Goal: Task Accomplishment & Management: Manage account settings

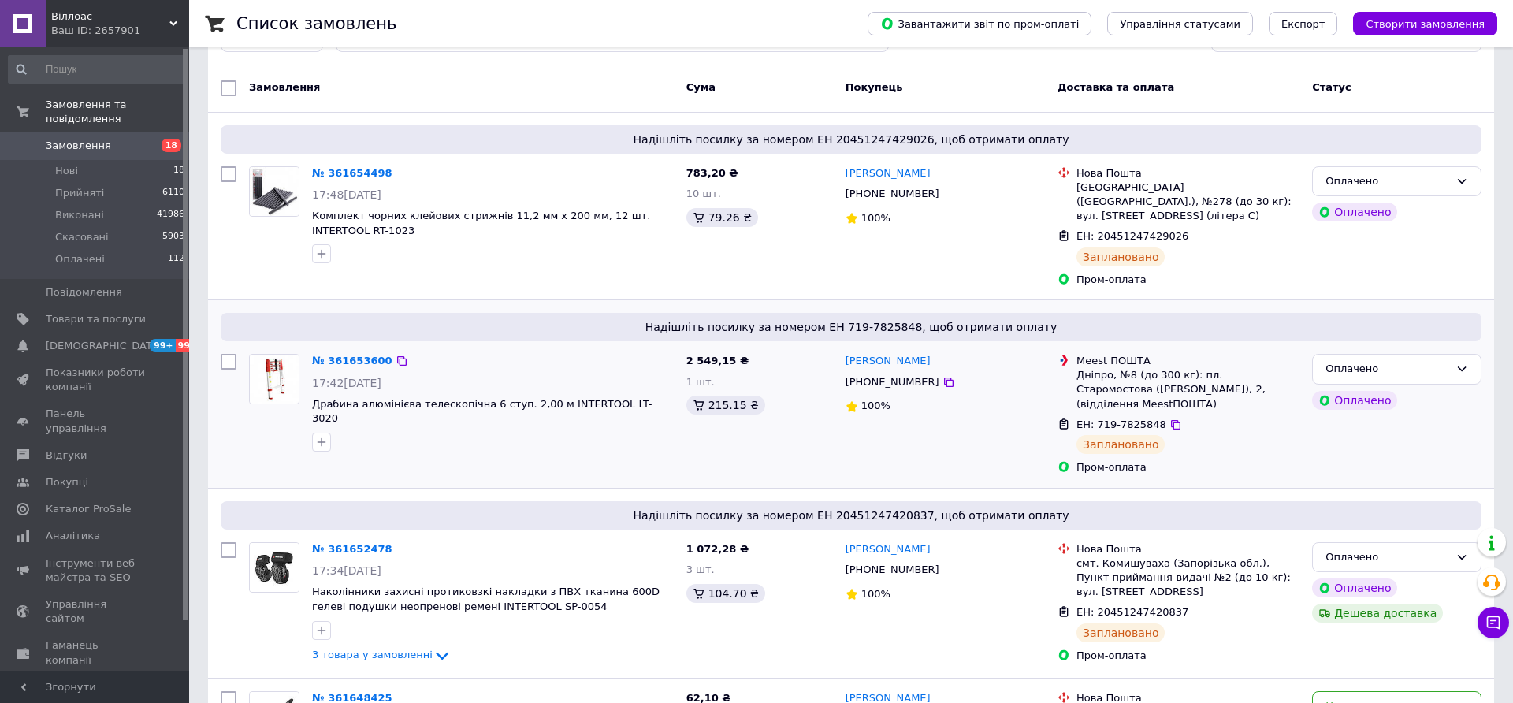
scroll to position [101, 0]
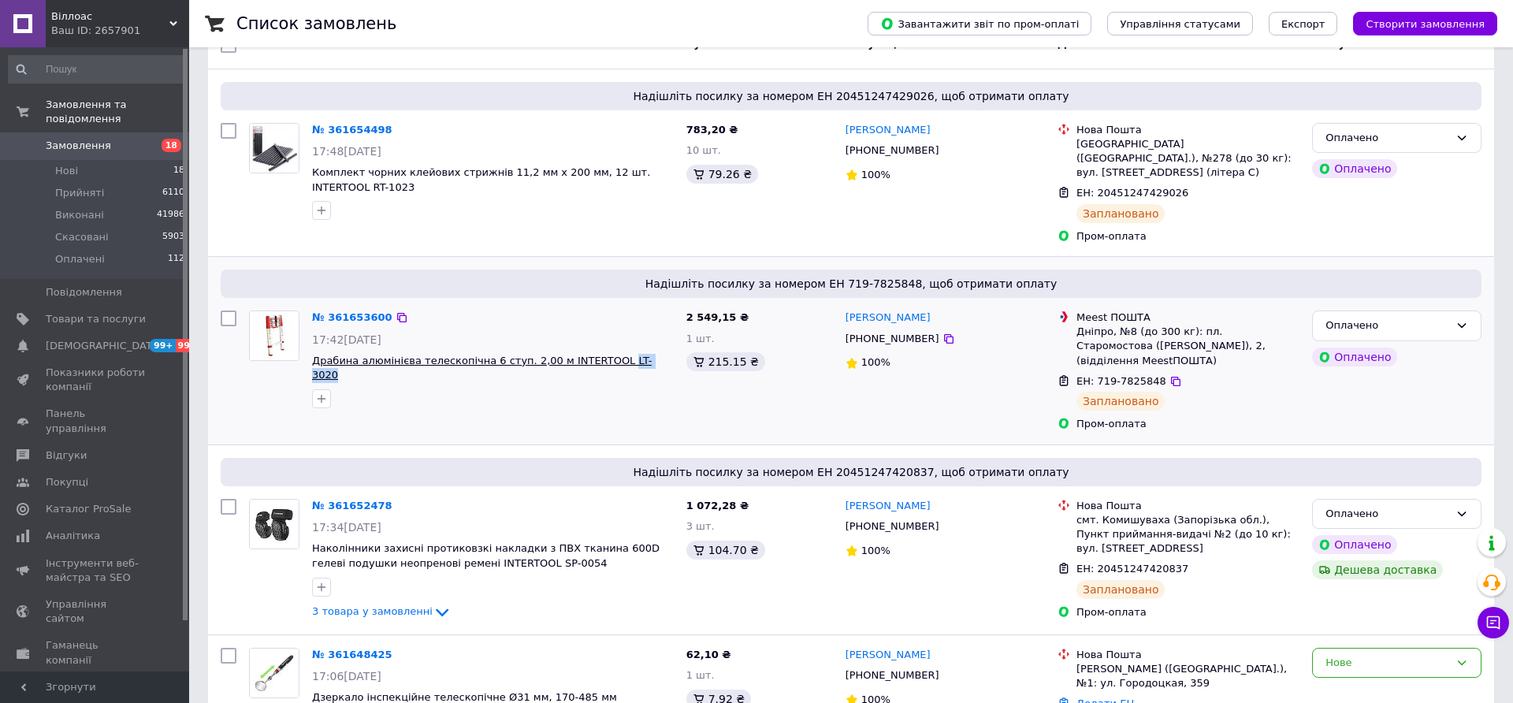
drag, startPoint x: 646, startPoint y: 344, endPoint x: 604, endPoint y: 344, distance: 42.5
click at [604, 354] on span "Драбина алюмінієва телескопічна 6 ступ. 2,00 м INTERTOOL LT-3020" at bounding box center [493, 368] width 362 height 29
copy span "LT-3020"
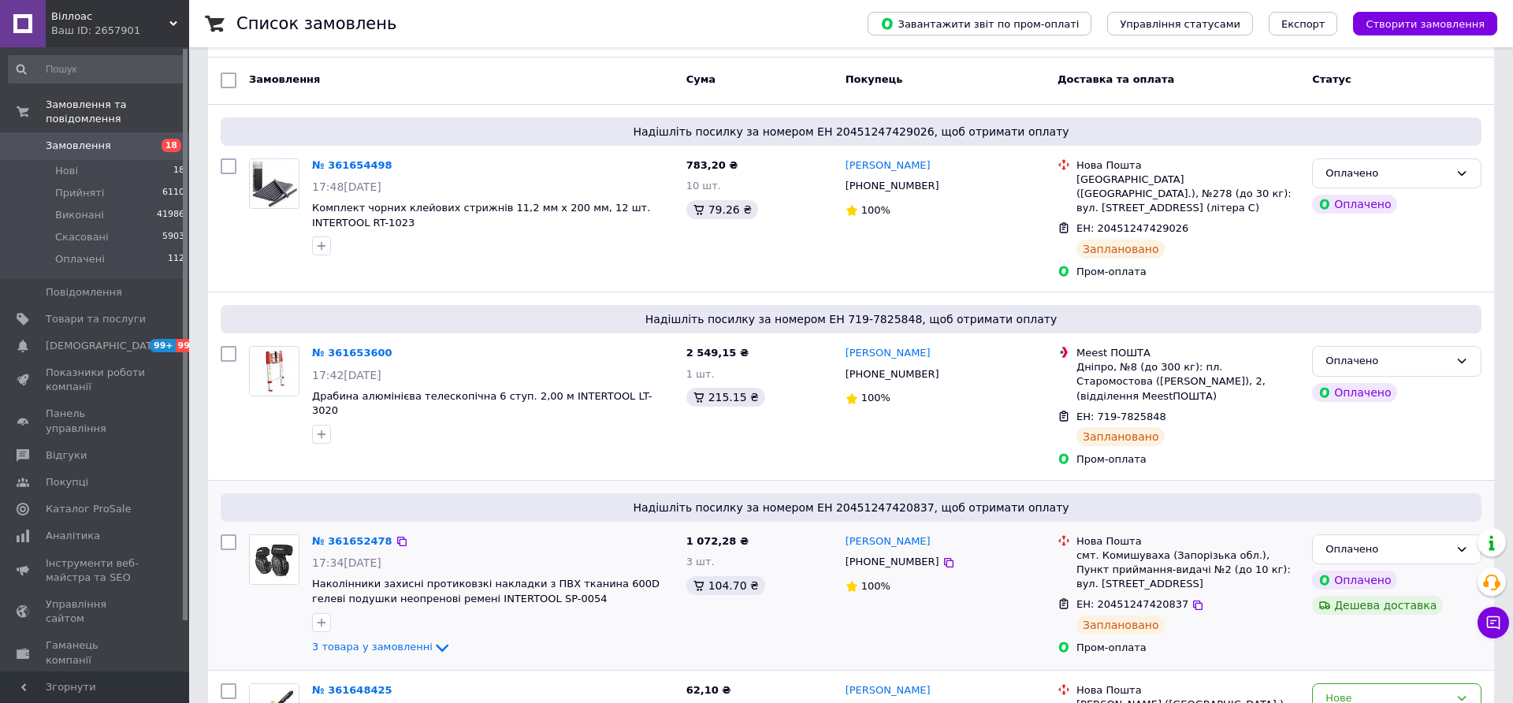
scroll to position [50, 0]
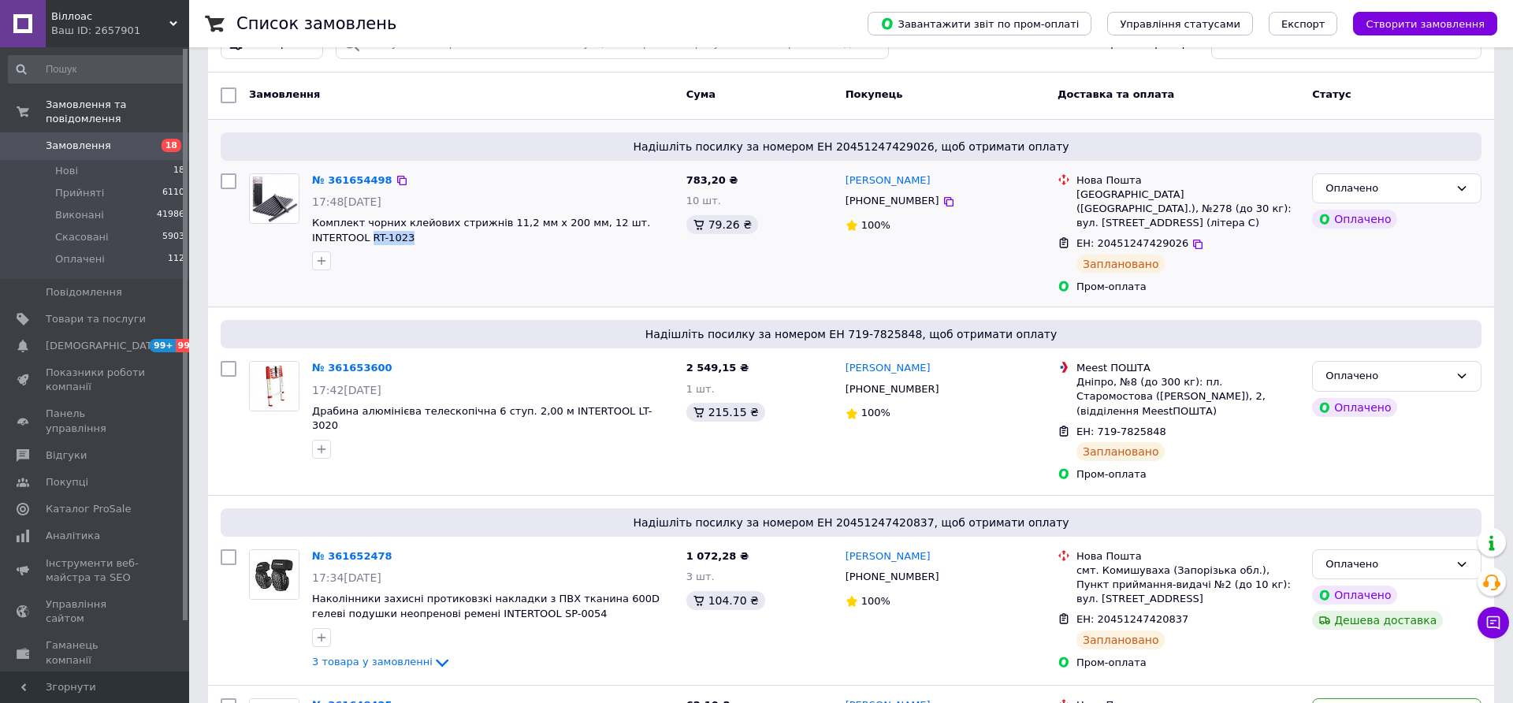
drag, startPoint x: 375, startPoint y: 243, endPoint x: 310, endPoint y: 234, distance: 66.0
click at [310, 234] on div "№ 361654498 17:48, 12.09.2025 Комплект чорних клейових стрижнів 11,2 мм x 200 м…" at bounding box center [493, 222] width 374 height 110
copy span "RT-1023"
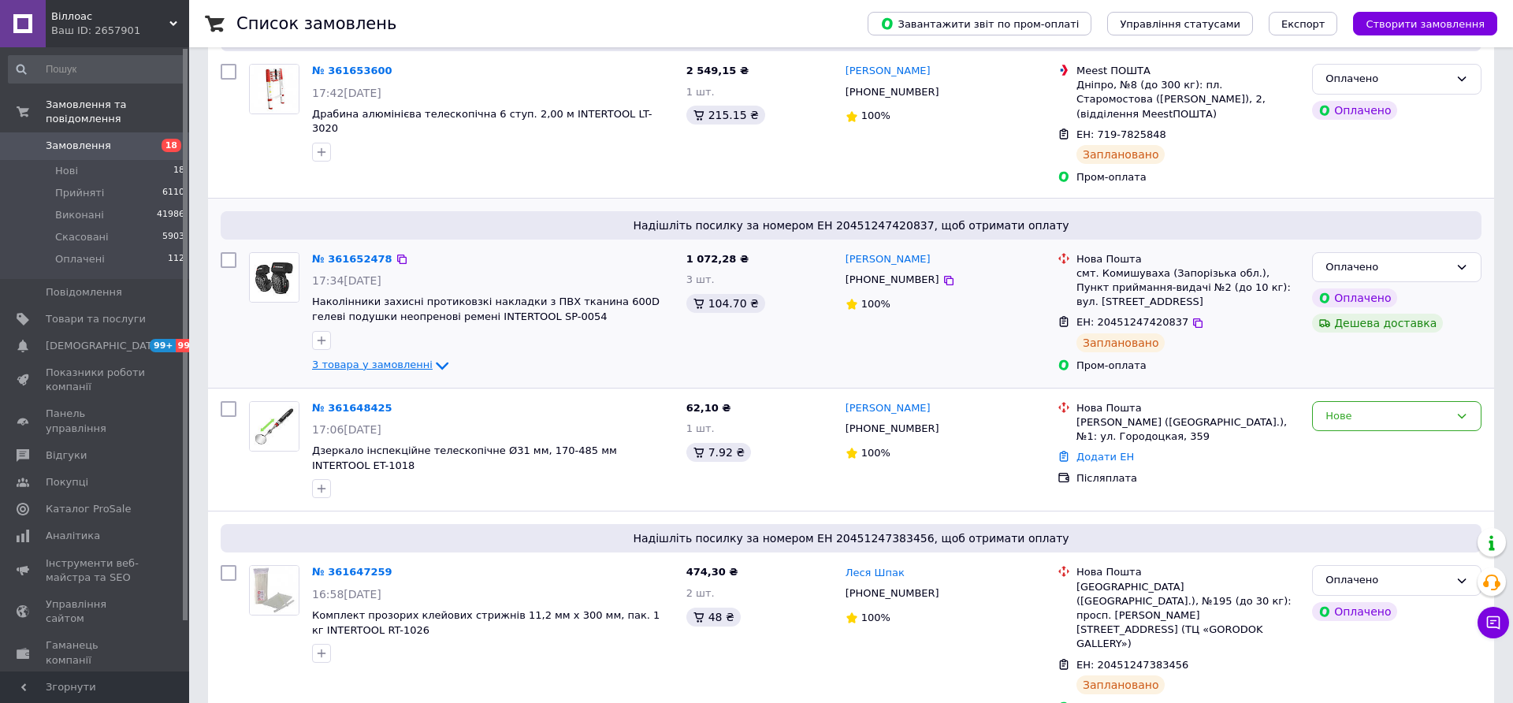
scroll to position [353, 0]
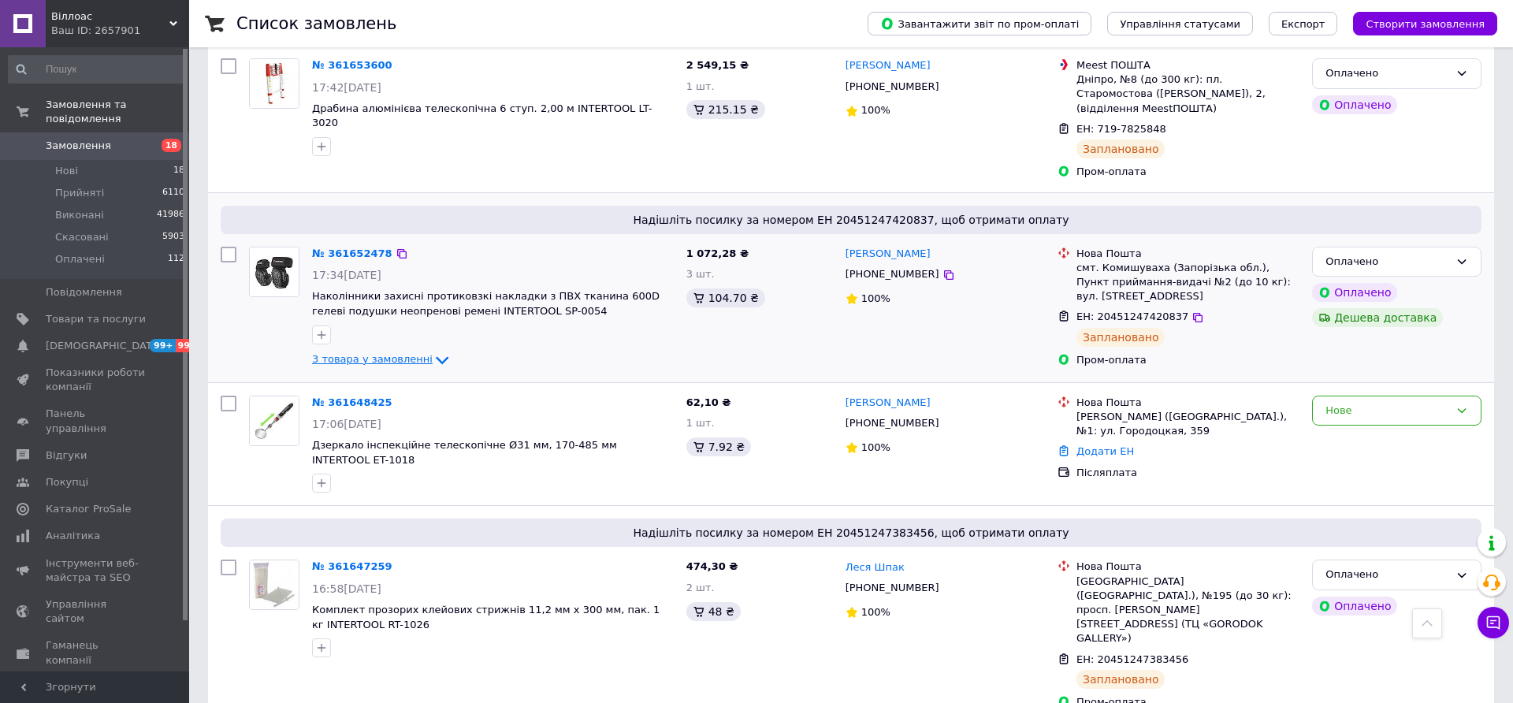
click at [433, 351] on icon at bounding box center [442, 360] width 19 height 19
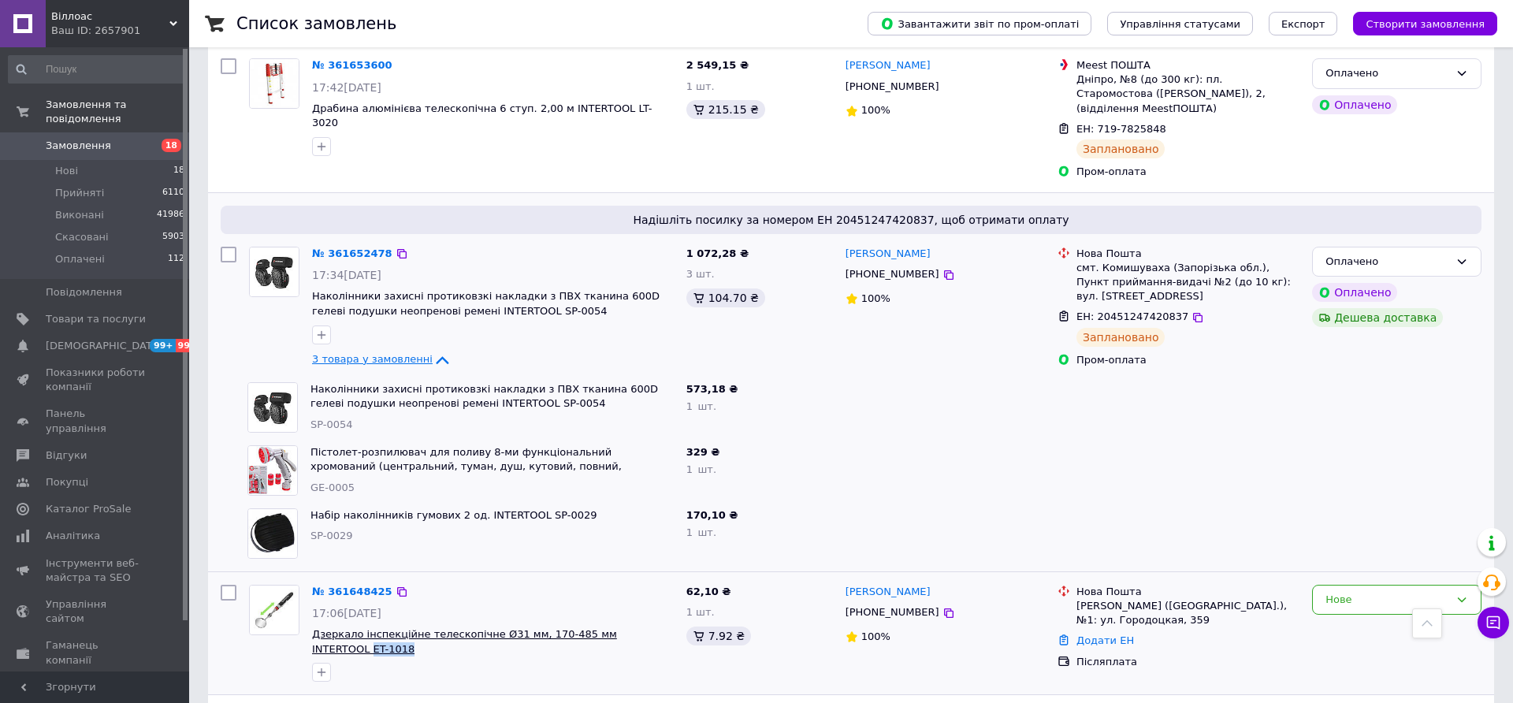
drag, startPoint x: 367, startPoint y: 635, endPoint x: 641, endPoint y: 621, distance: 274.6
click at [641, 627] on span "Дзеркало інспекційне телескопічне Ø31 мм, 170-485 мм INTERTOOL ET-1018" at bounding box center [493, 641] width 362 height 29
copy span "ET-1018"
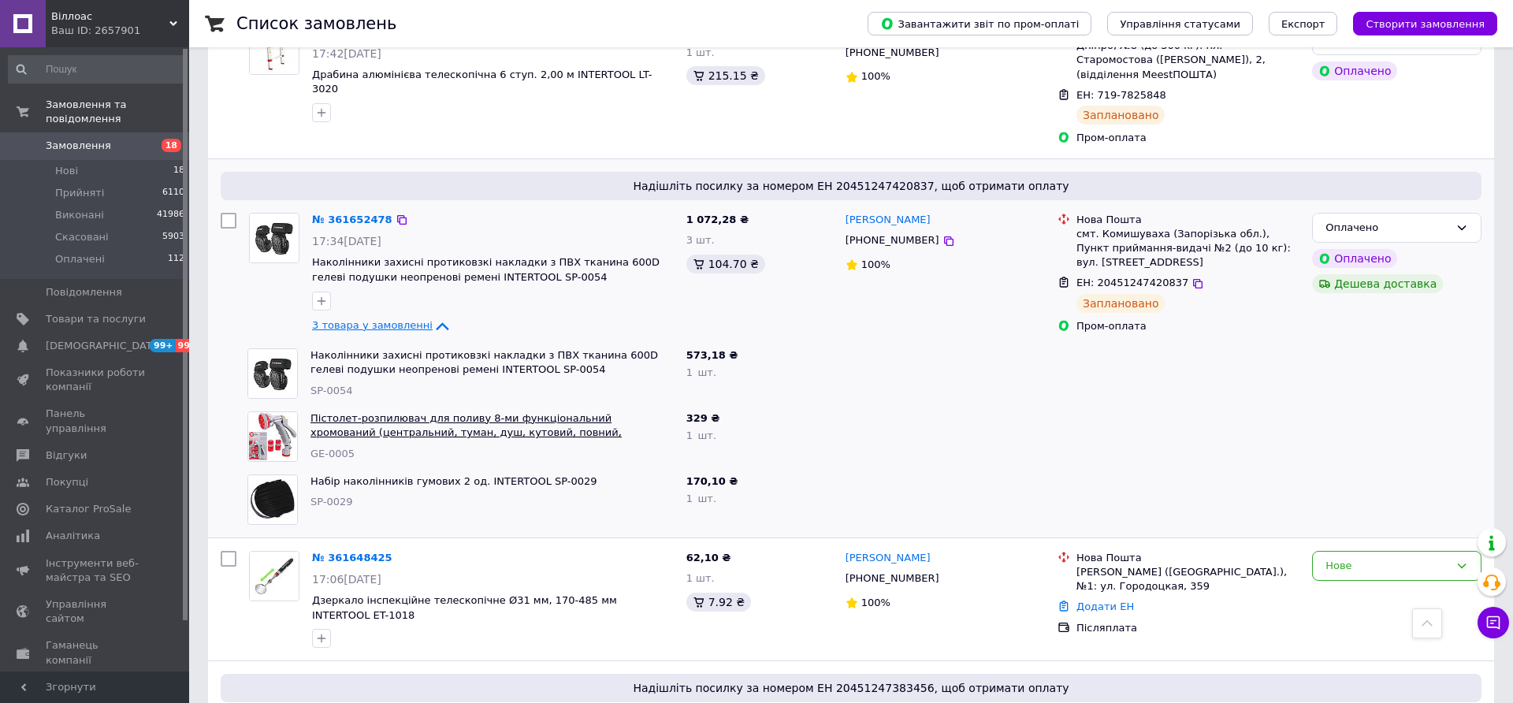
scroll to position [403, 0]
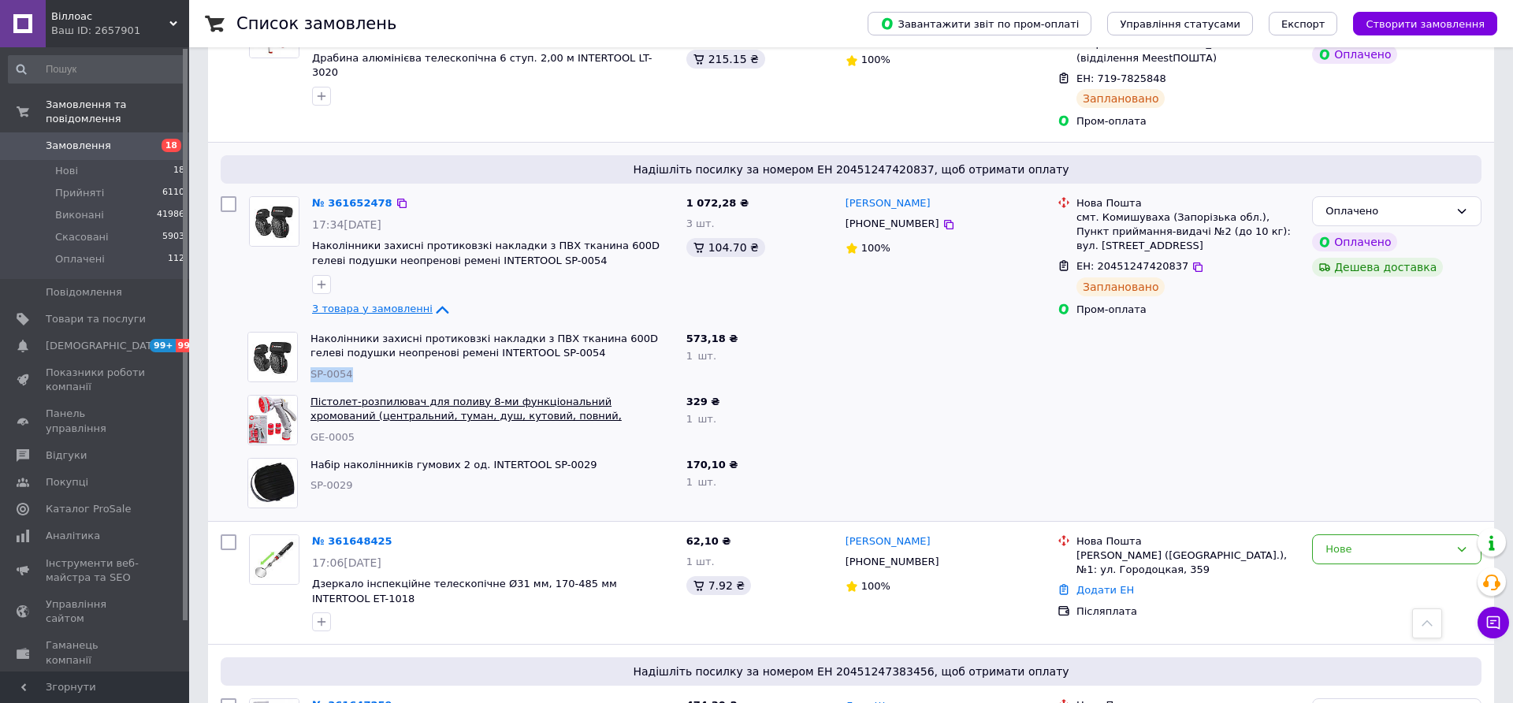
drag, startPoint x: 370, startPoint y: 352, endPoint x: 363, endPoint y: 406, distance: 53.9
click at [314, 367] on div "SP-0054" at bounding box center [491, 374] width 363 height 15
drag, startPoint x: 357, startPoint y: 422, endPoint x: 310, endPoint y: 419, distance: 46.6
click at [310, 430] on div "GE-0005" at bounding box center [491, 437] width 363 height 15
copy span "GE-0005"
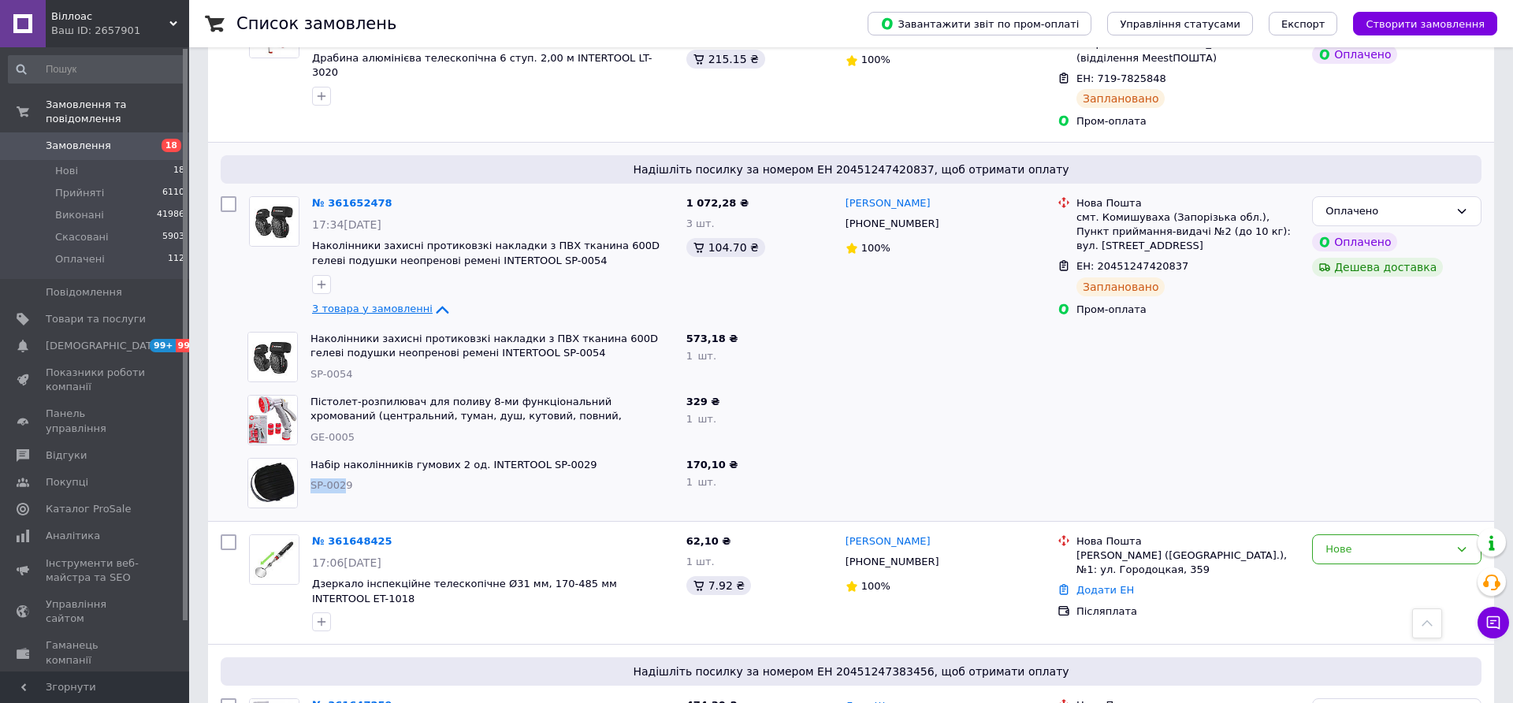
drag, startPoint x: 346, startPoint y: 475, endPoint x: 310, endPoint y: 481, distance: 35.9
click at [310, 481] on div "Набір наколінників гумових 2 од. INTERTOOL SP-0029 SP-0029" at bounding box center [492, 482] width 376 height 63
drag, startPoint x: 373, startPoint y: 480, endPoint x: 312, endPoint y: 476, distance: 60.8
click at [312, 476] on div "Набір наколінників гумових 2 од. INTERTOOL SP-0029 SP-0029" at bounding box center [492, 482] width 376 height 63
copy span "SP-0029"
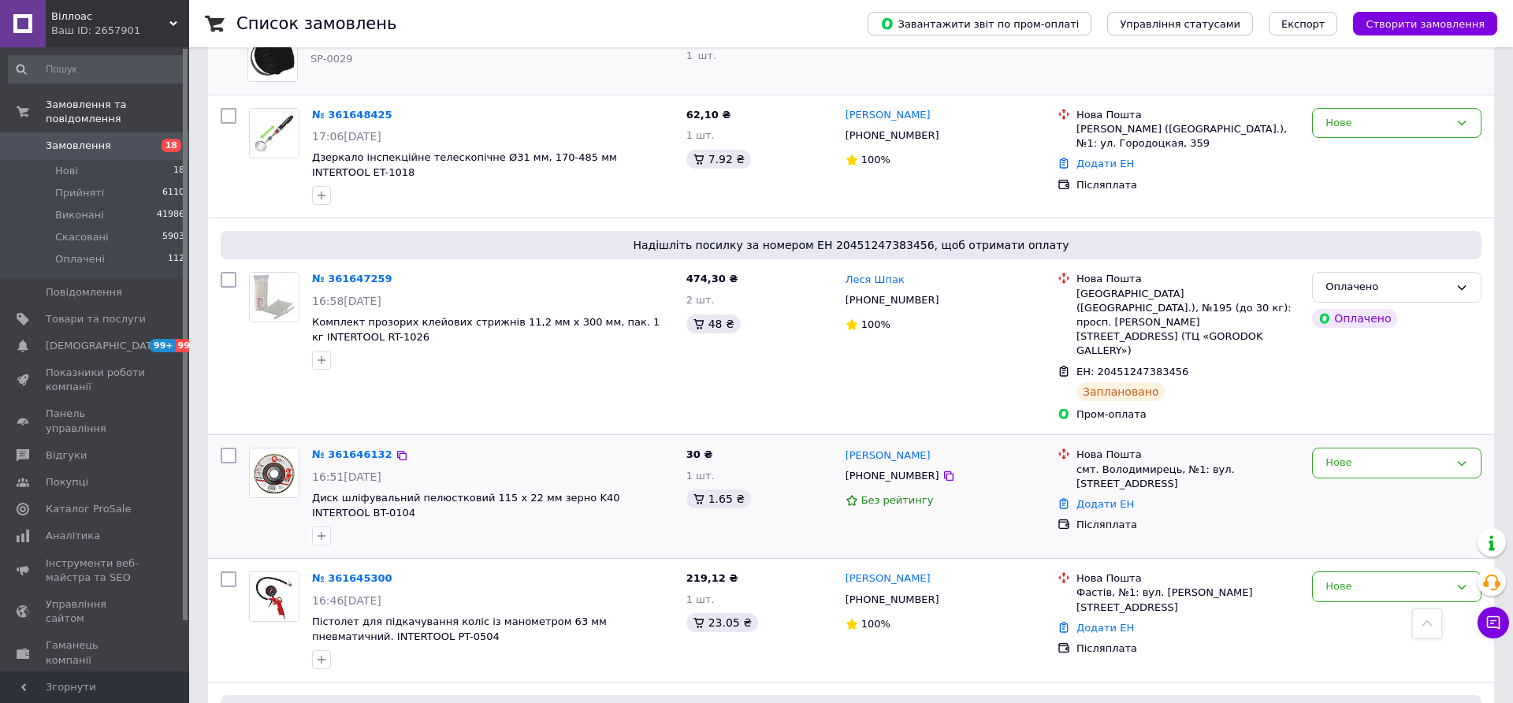
scroll to position [856, 0]
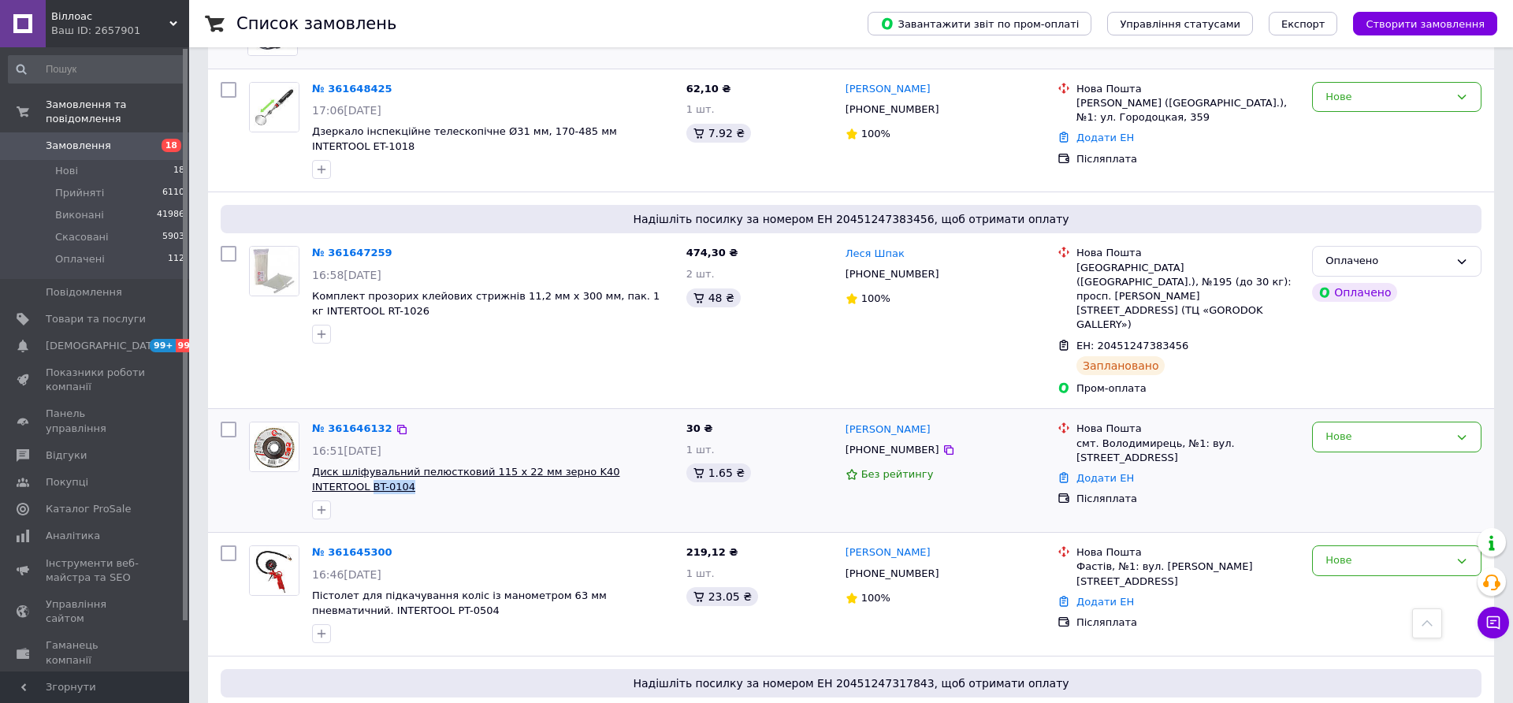
drag, startPoint x: 392, startPoint y: 444, endPoint x: 645, endPoint y: 424, distance: 252.9
click at [645, 465] on span "Диск шліфувальний пелюстковий 115 x 22 мм зерно K40 INTERTOOL BT-0104" at bounding box center [493, 479] width 362 height 29
copy span "BT-0104"
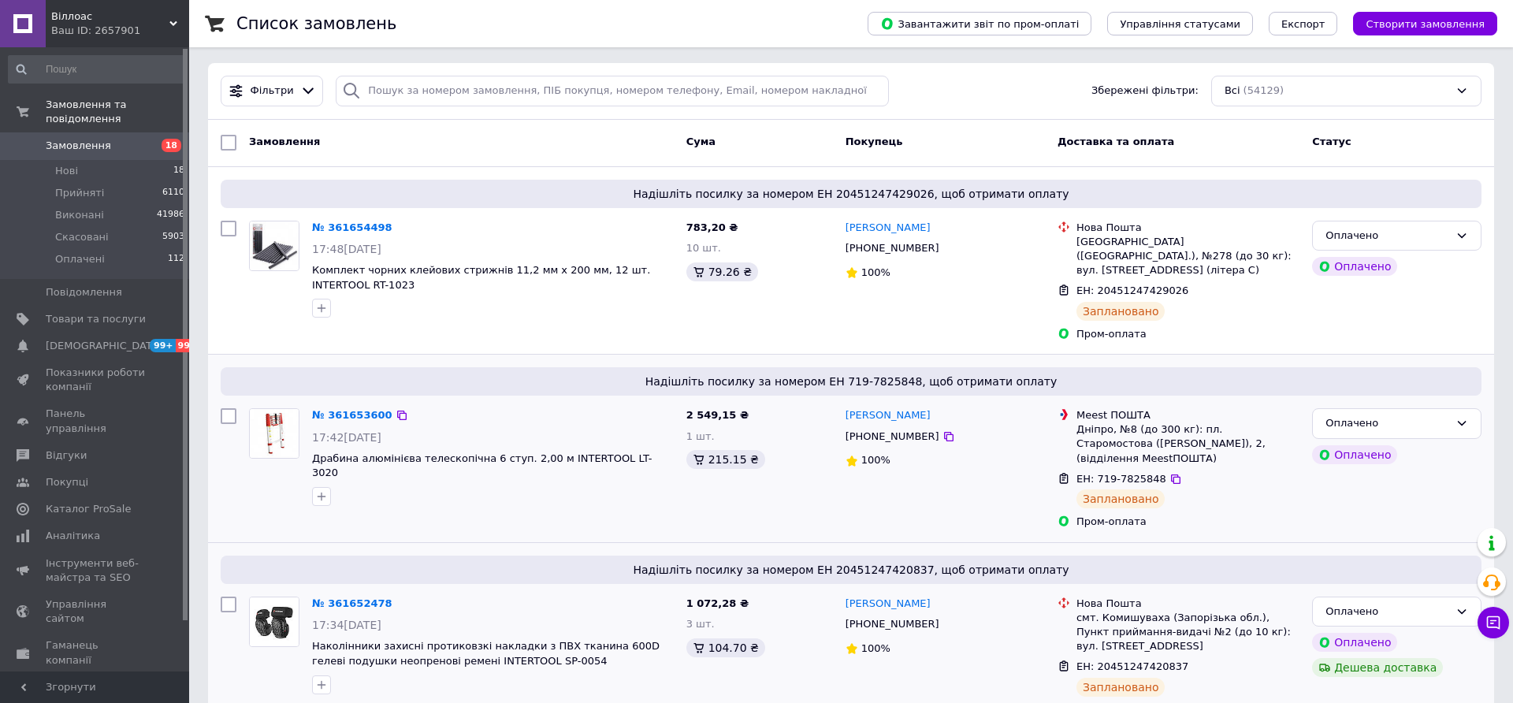
scroll to position [0, 0]
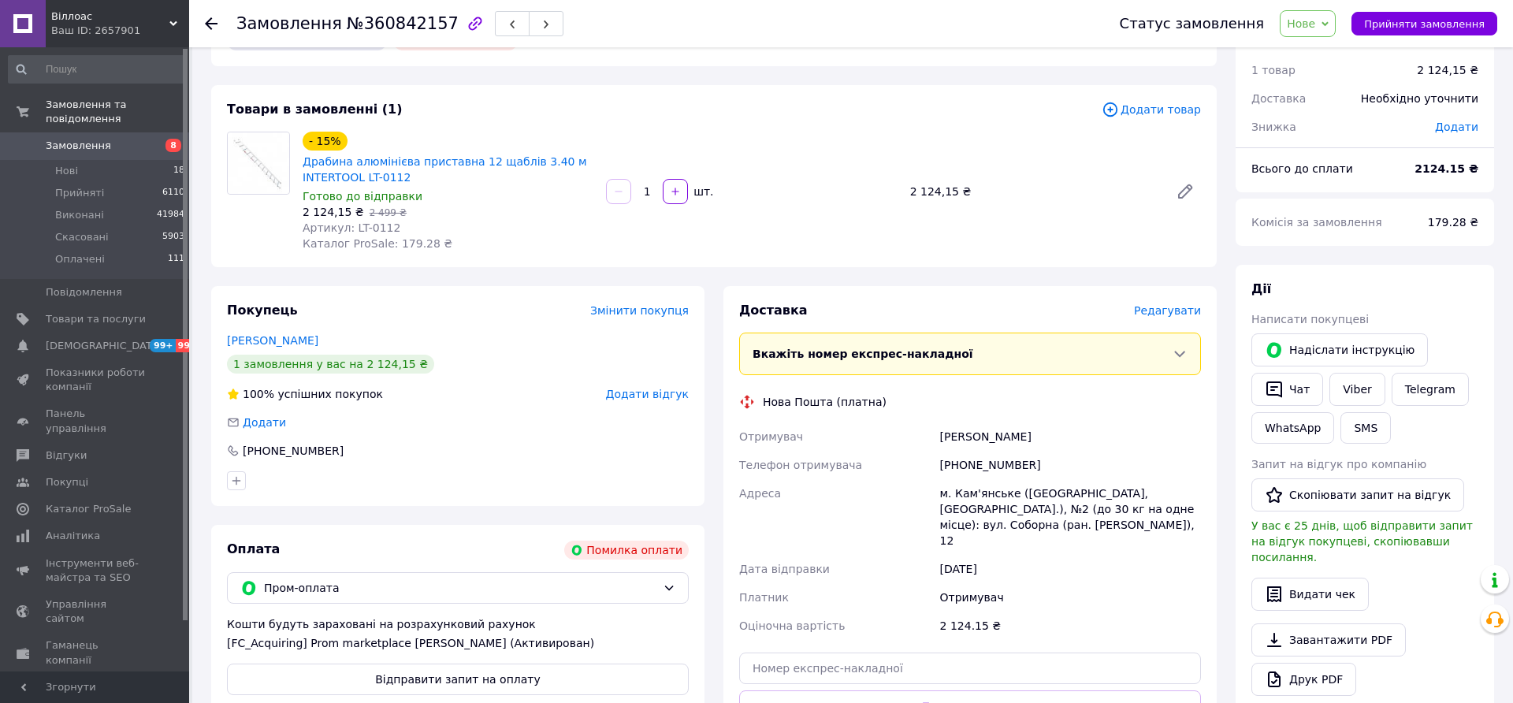
scroll to position [50, 0]
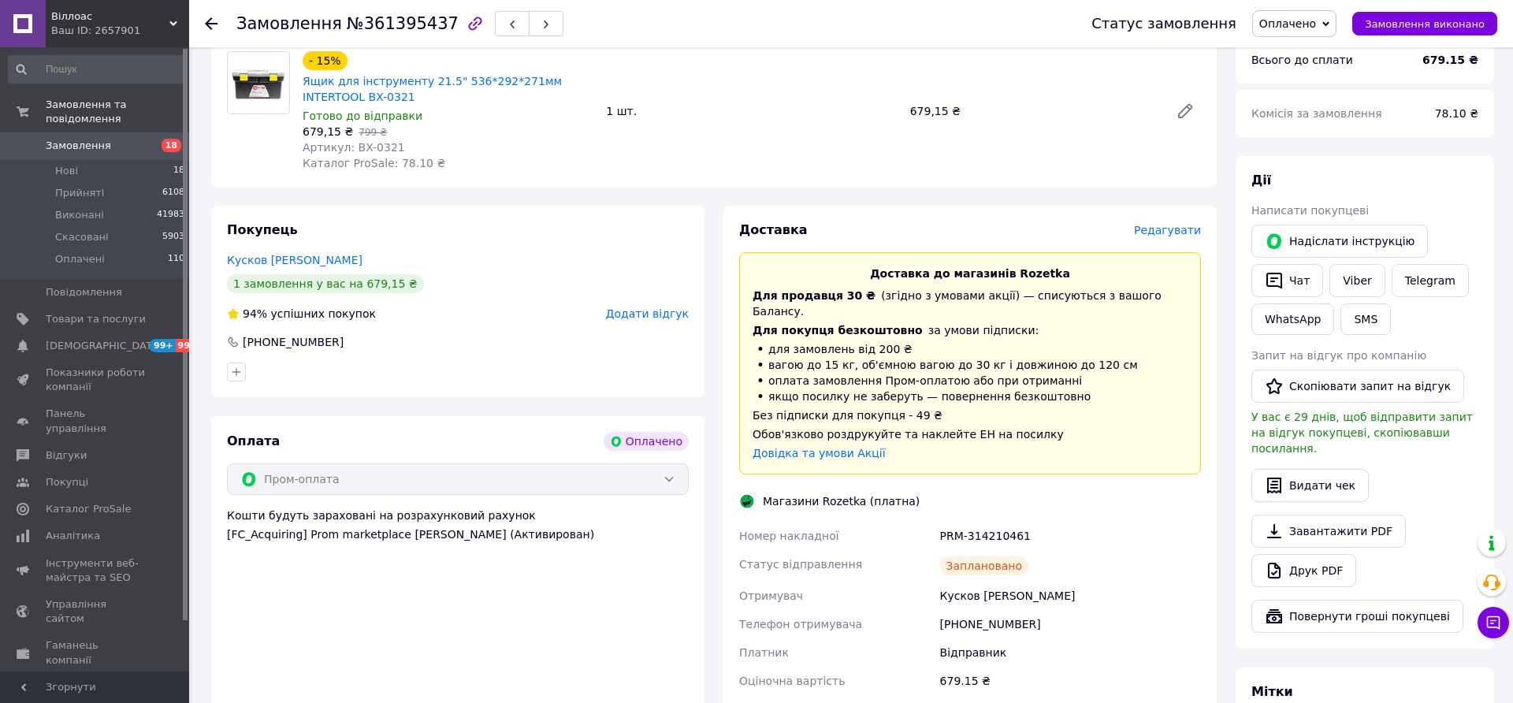
scroll to position [930, 0]
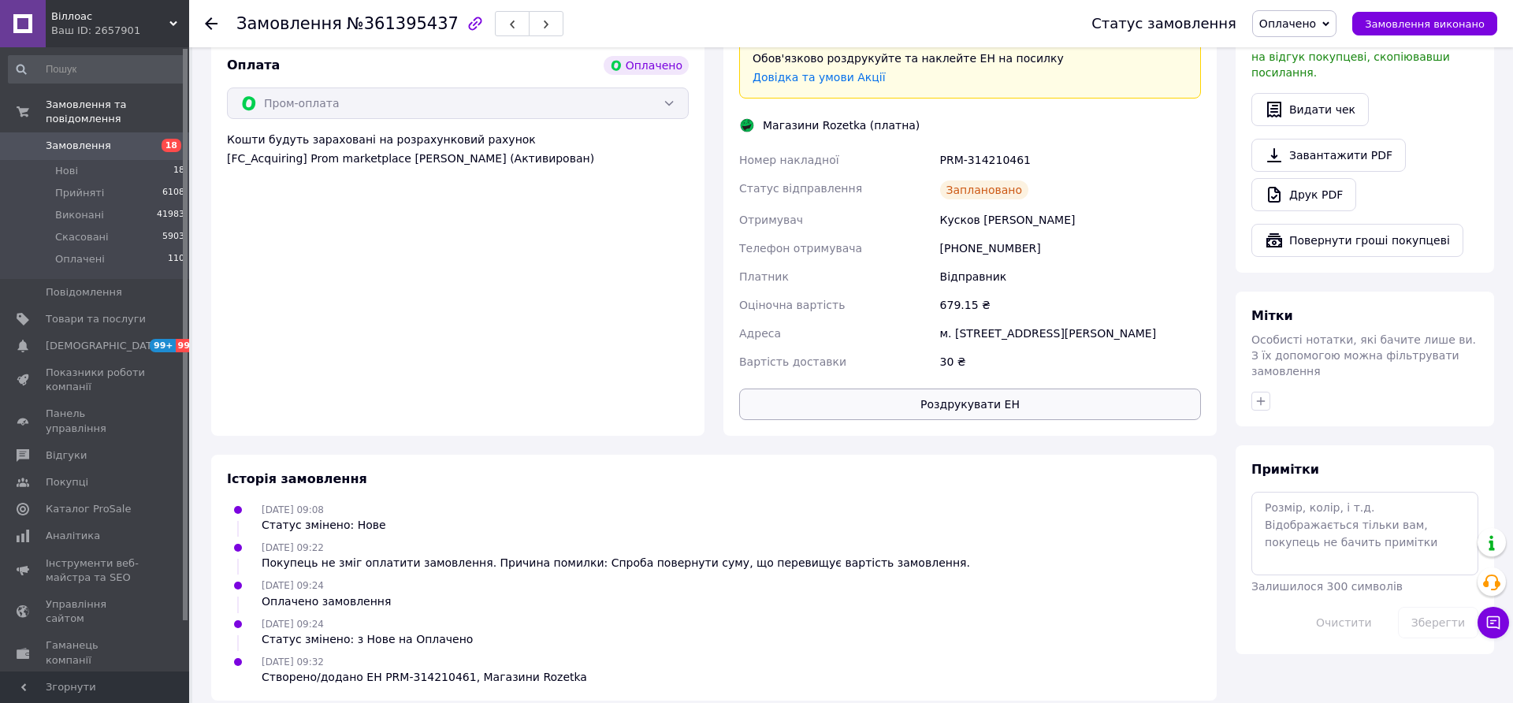
click at [946, 388] on button "Роздрукувати ЕН" at bounding box center [970, 404] width 462 height 32
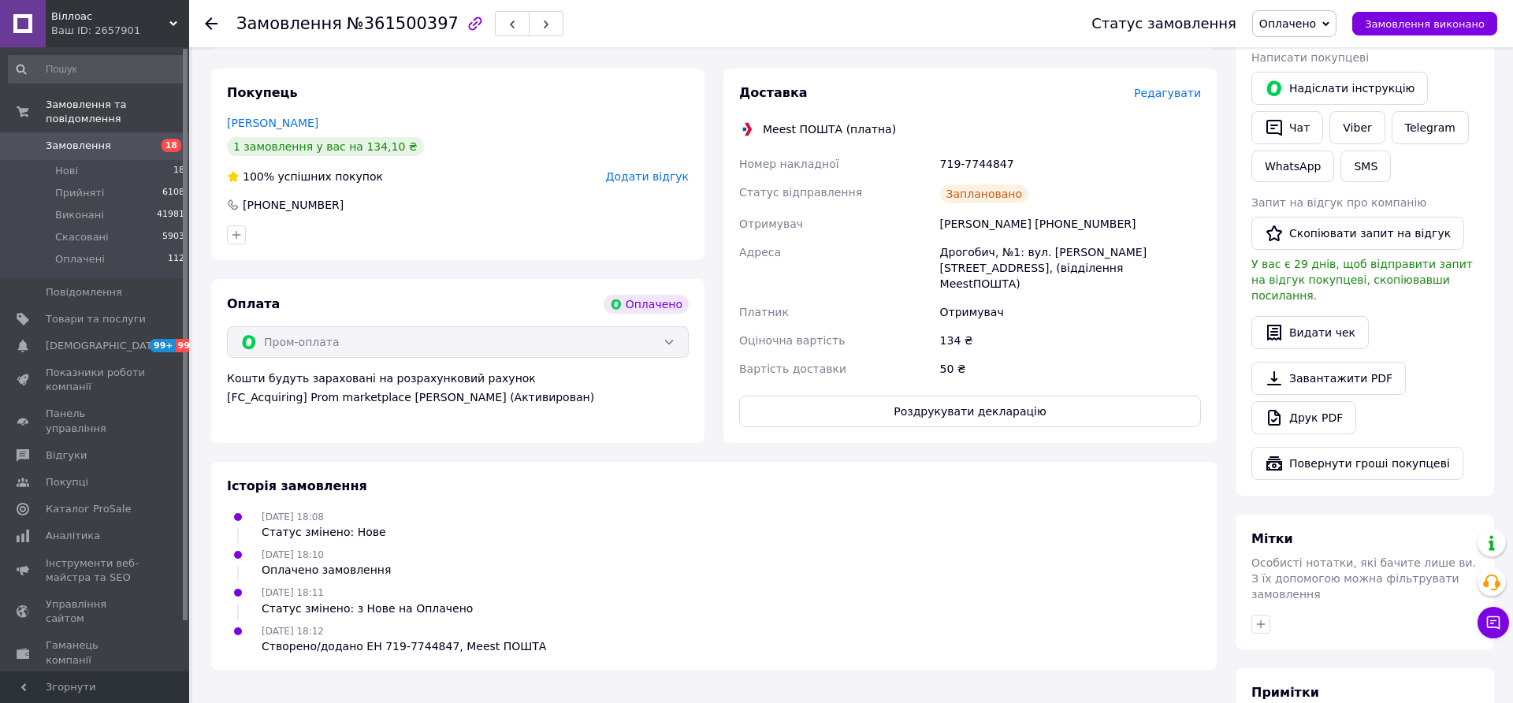
scroll to position [728, 0]
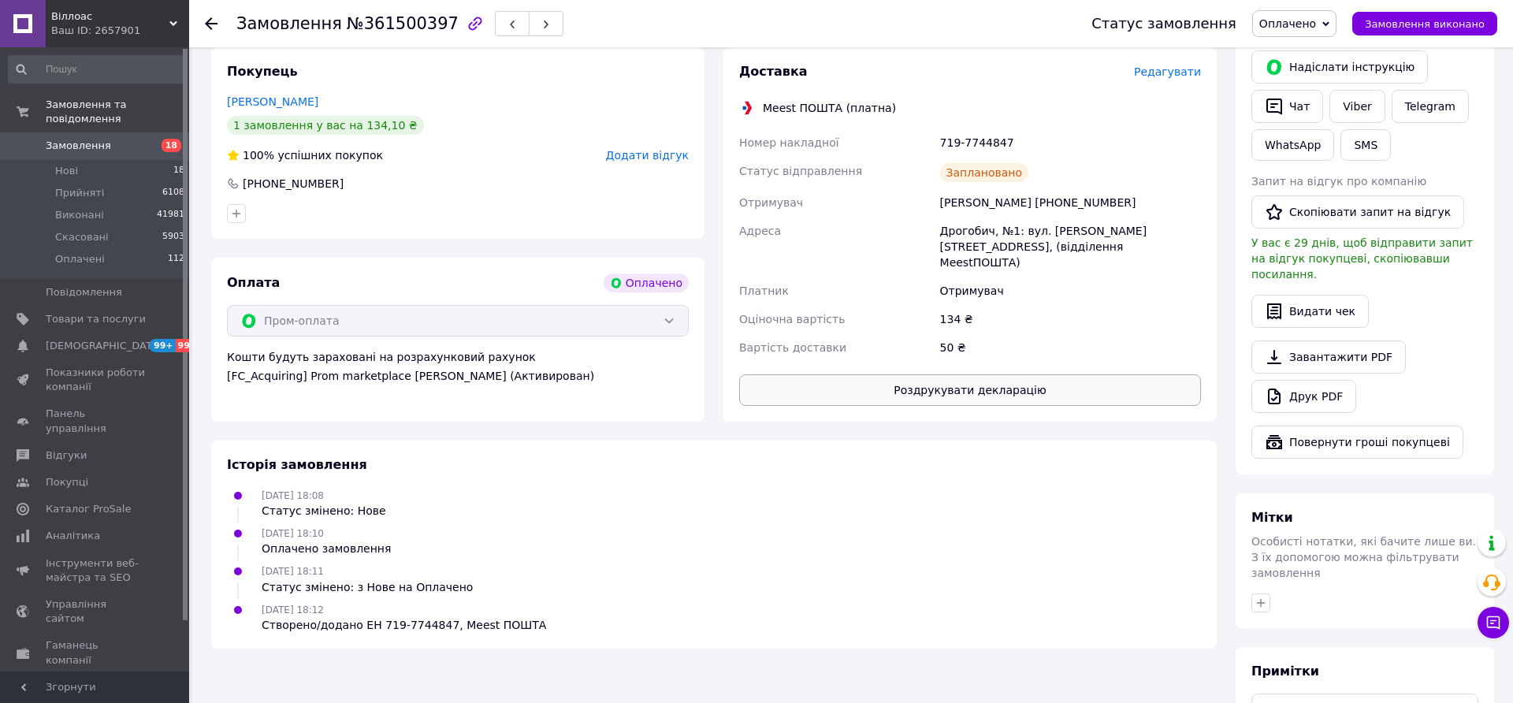
click at [957, 374] on button "Роздрукувати декларацію" at bounding box center [970, 390] width 462 height 32
click at [922, 374] on button "Роздрукувати декларацію" at bounding box center [970, 390] width 462 height 32
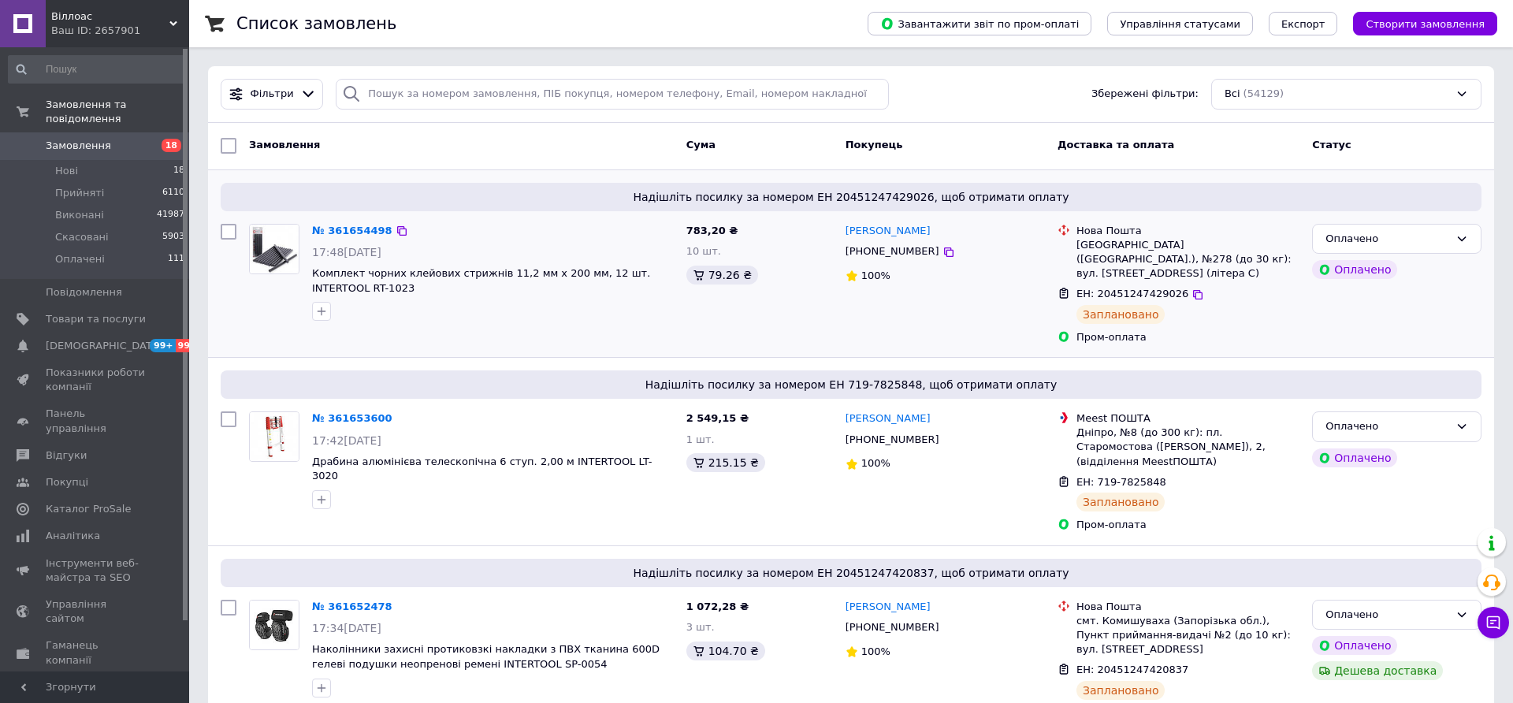
click at [890, 192] on span "Надішліть посилку за номером ЕН 20451247429026, щоб отримати оплату" at bounding box center [851, 197] width 1248 height 16
copy span "20451247429026"
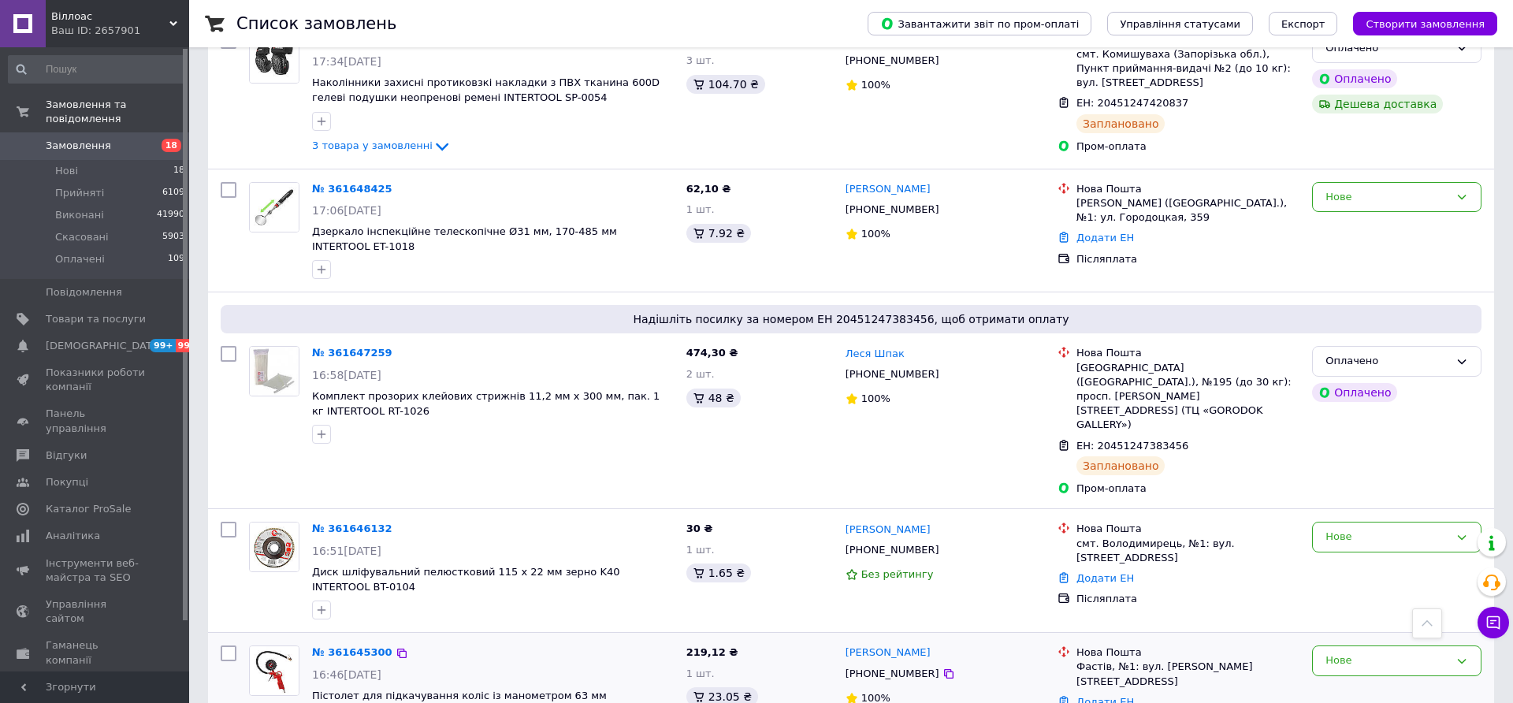
scroll to position [529, 0]
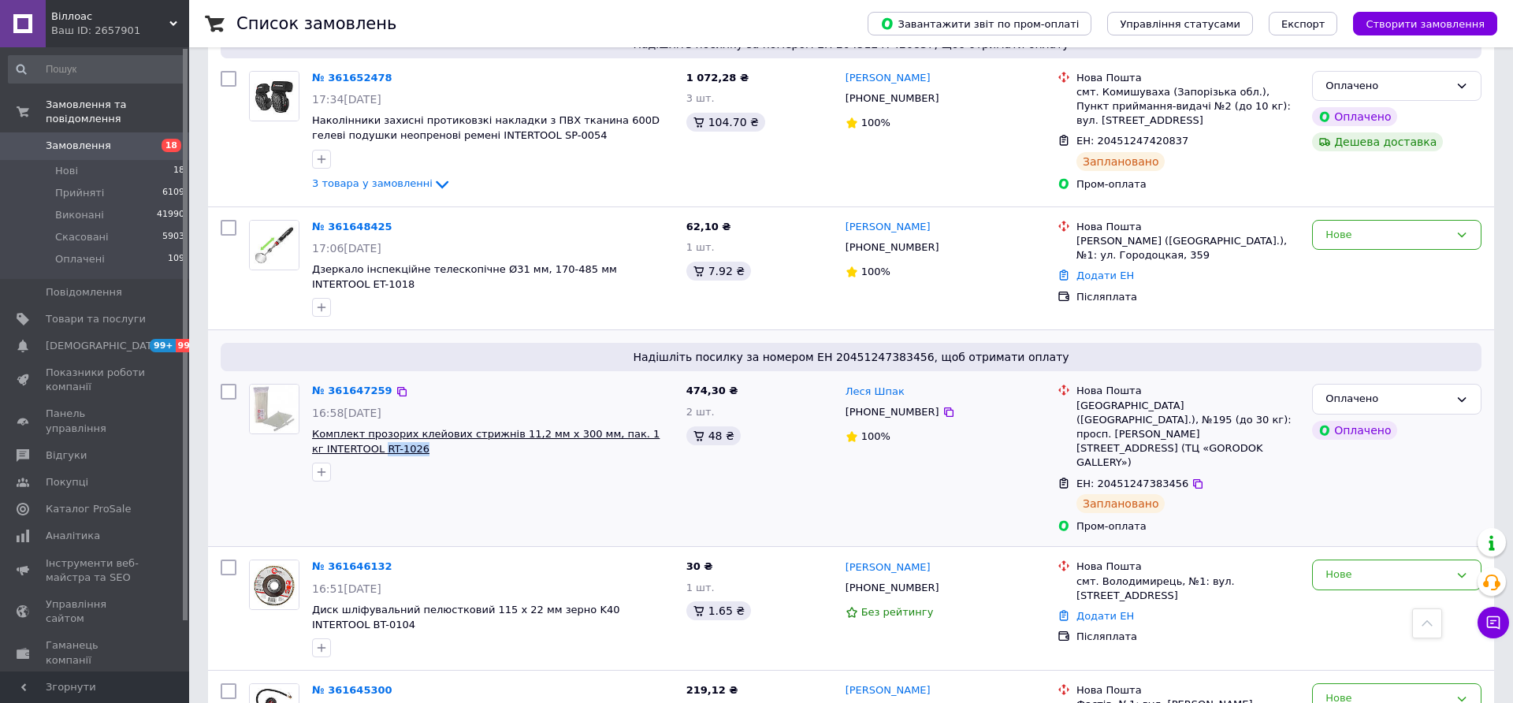
drag, startPoint x: 413, startPoint y: 433, endPoint x: 370, endPoint y: 435, distance: 42.6
click at [370, 435] on span "Комплект прозорих клейових стрижнів 11,2 мм x 300 мм, пак. 1 кг INTERTOOL RT-10…" at bounding box center [493, 441] width 362 height 29
copy span "RT-1026"
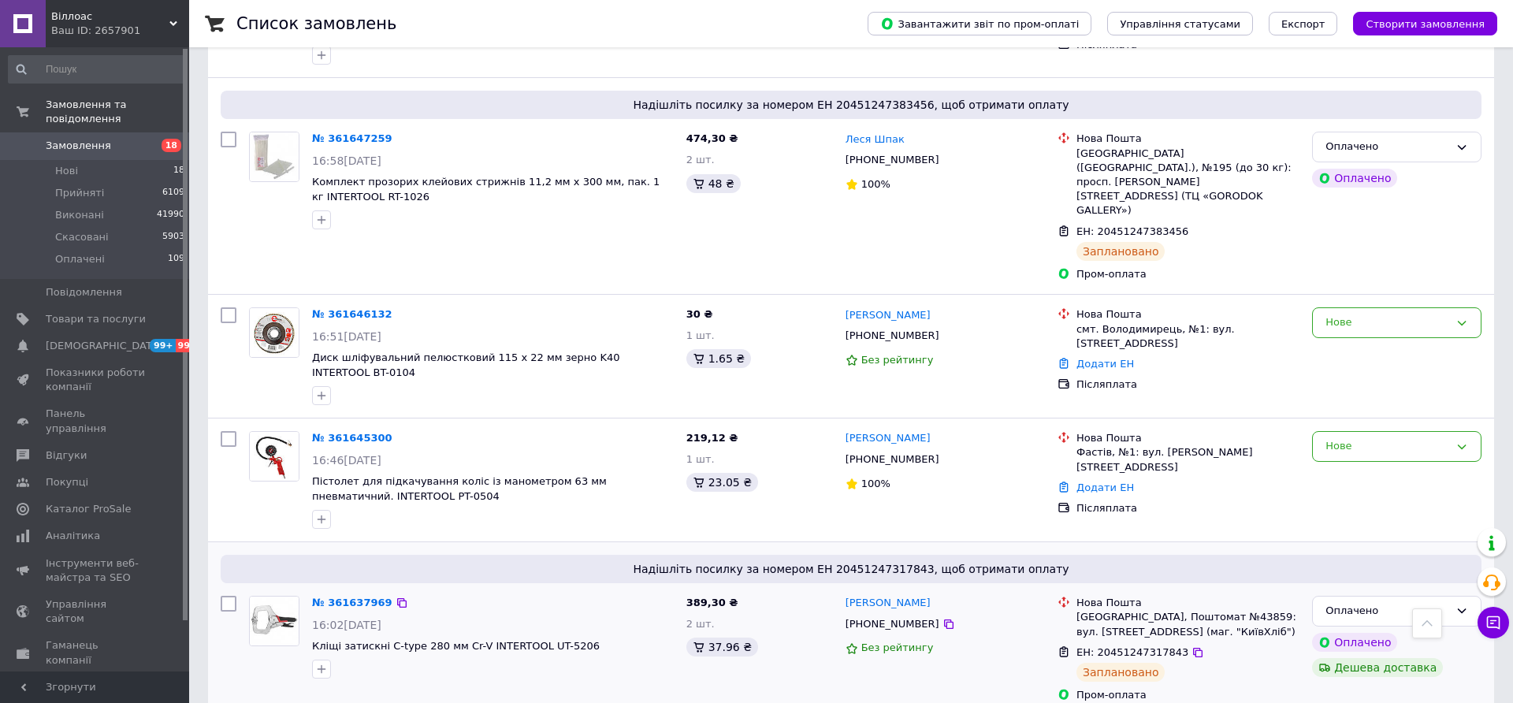
scroll to position [804, 0]
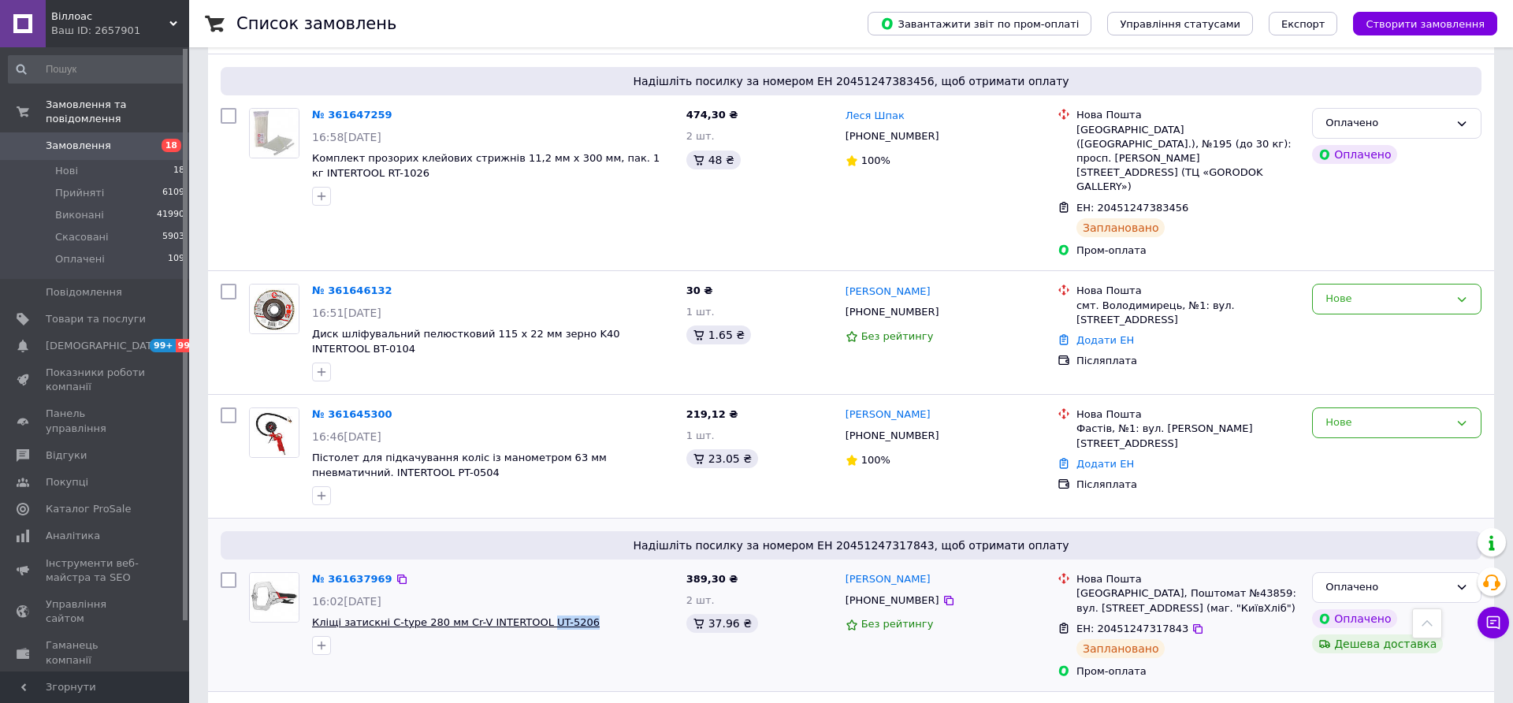
drag, startPoint x: 572, startPoint y: 578, endPoint x: 533, endPoint y: 576, distance: 39.5
click at [533, 615] on span "Кліщі затискні C-type 280 мм Cr-V INTERTOOL UT-5206" at bounding box center [493, 622] width 362 height 15
copy span "UT-5206"
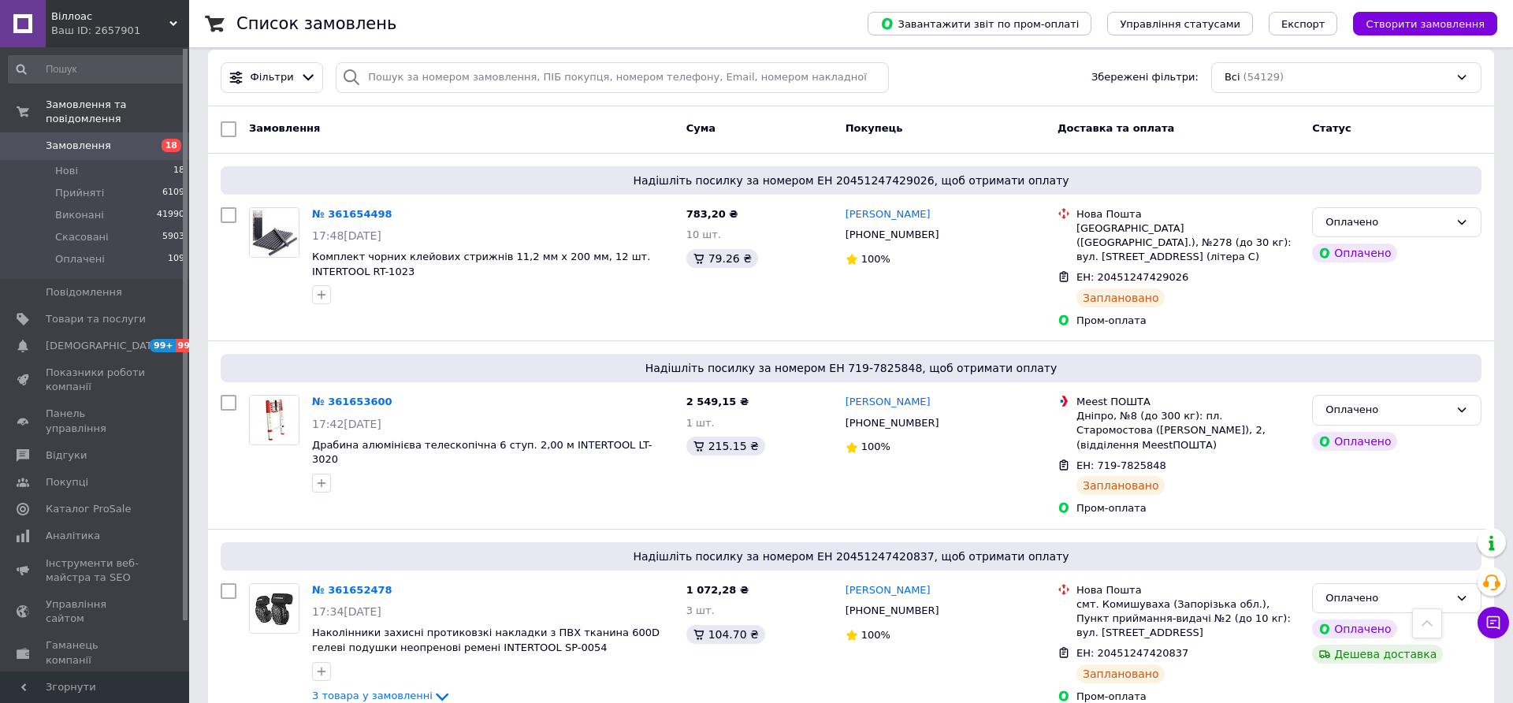
scroll to position [0, 0]
